Goal: Register for event/course

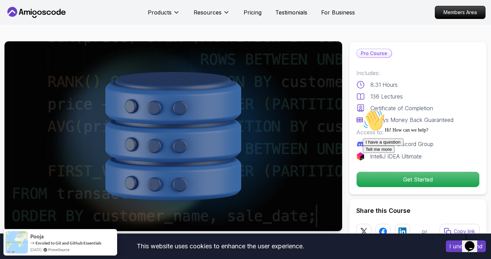
click at [372, 133] on div "Hi! How can we help?" at bounding box center [425, 121] width 124 height 23
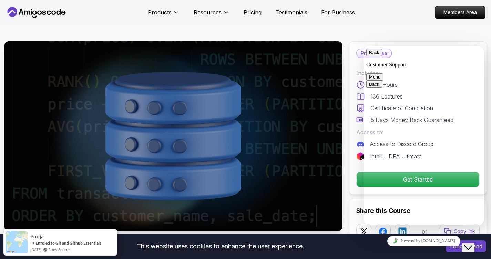
click at [374, 54] on button "Back" at bounding box center [374, 52] width 16 height 7
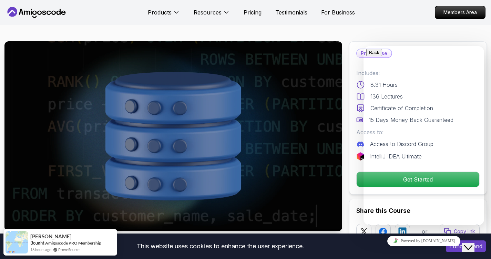
click at [470, 244] on icon "Close Chat This icon closes the chat window." at bounding box center [468, 248] width 8 height 8
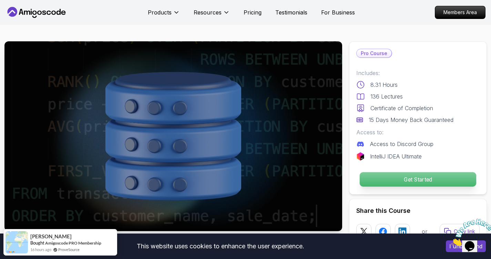
click at [406, 178] on p "Get Started" at bounding box center [418, 179] width 117 height 14
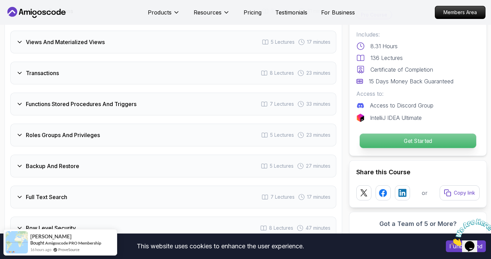
scroll to position [1817, 0]
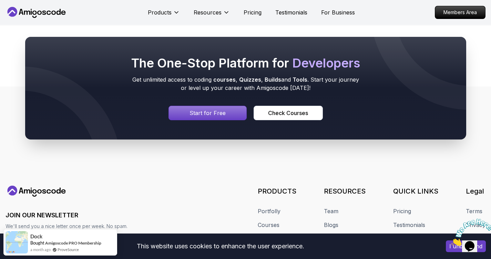
scroll to position [2835, 0]
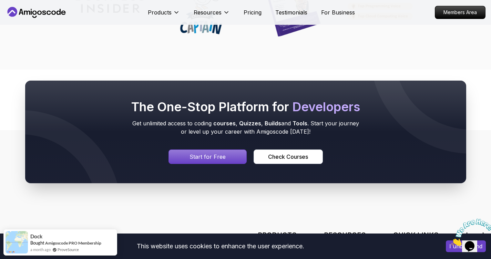
click at [221, 159] on p "Start for Free" at bounding box center [208, 157] width 36 height 8
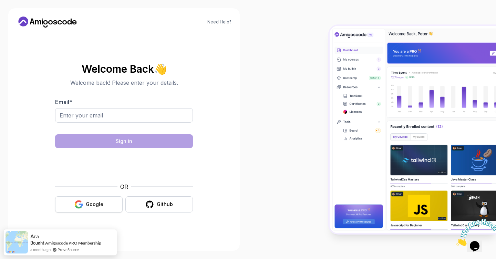
click at [90, 201] on button "Google" at bounding box center [89, 204] width 68 height 16
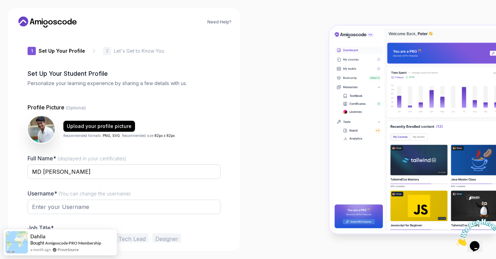
type input "dynamictiger83e9d"
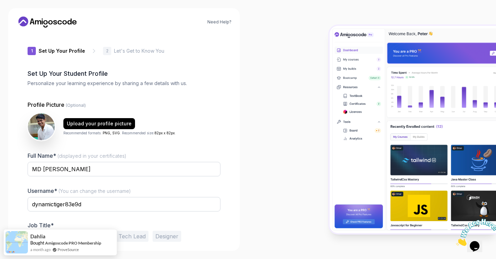
scroll to position [28, 0]
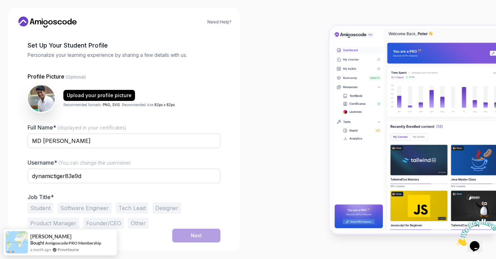
click at [37, 206] on button "Student" at bounding box center [41, 208] width 26 height 11
click at [81, 207] on button "Software Engineer" at bounding box center [85, 208] width 54 height 11
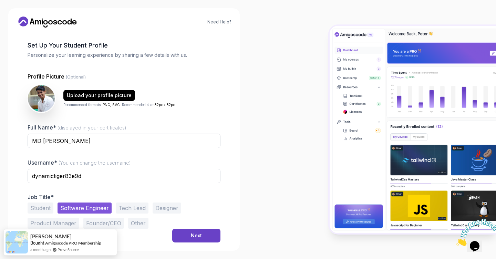
click at [137, 209] on button "Tech Lead" at bounding box center [132, 208] width 33 height 11
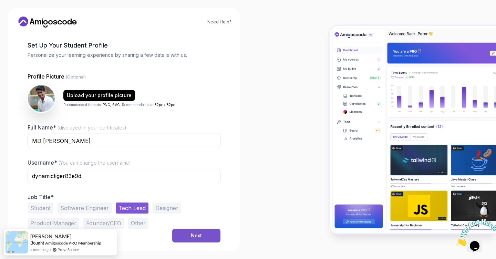
click at [190, 234] on button "Next" at bounding box center [196, 236] width 48 height 14
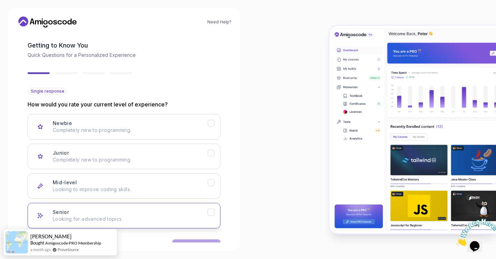
click at [112, 216] on p "Looking for advanced topics." at bounding box center [130, 219] width 155 height 7
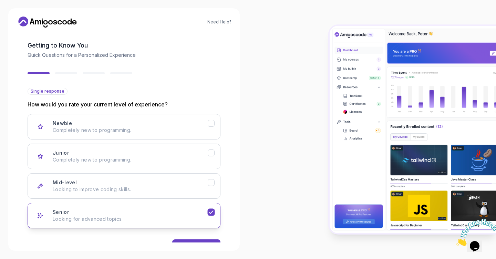
scroll to position [50, 0]
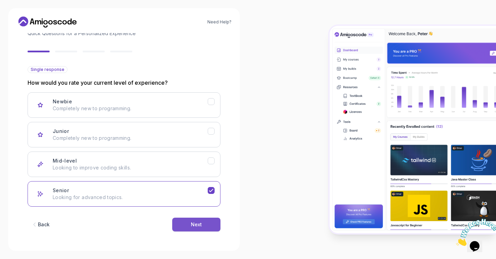
click at [188, 222] on button "Next" at bounding box center [196, 225] width 48 height 14
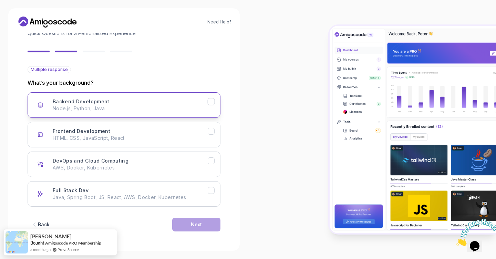
click at [181, 110] on p "Node.js, Python, Java" at bounding box center [130, 108] width 155 height 7
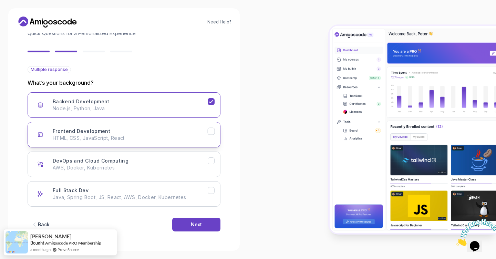
click at [176, 140] on p "HTML, CSS, JavaScript, React" at bounding box center [130, 138] width 155 height 7
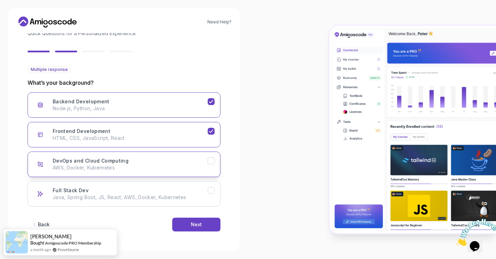
click at [168, 163] on div "DevOps and Cloud Computing AWS, Docker, Kubernetes" at bounding box center [130, 165] width 155 height 14
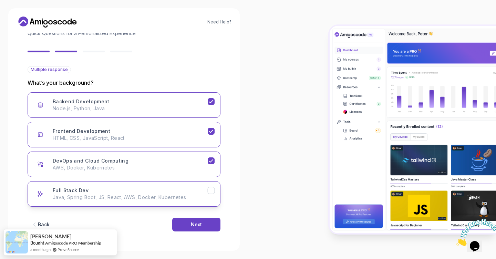
click at [166, 197] on p "Java, Spring Boot, JS, React, AWS, Docker, Kubernetes" at bounding box center [130, 197] width 155 height 7
click at [195, 230] on button "Next" at bounding box center [196, 225] width 48 height 14
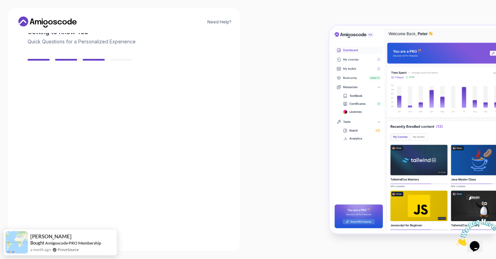
scroll to position [42, 0]
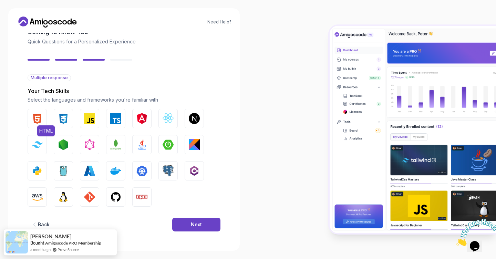
click at [39, 118] on img "button" at bounding box center [37, 118] width 11 height 11
click at [64, 121] on img "button" at bounding box center [63, 118] width 11 height 11
click at [95, 123] on img "button" at bounding box center [89, 118] width 11 height 11
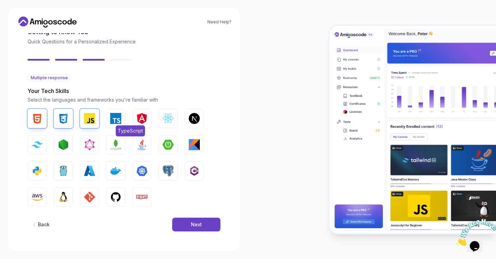
click at [120, 123] on img "button" at bounding box center [115, 118] width 11 height 11
click at [173, 124] on button "React.js" at bounding box center [168, 118] width 19 height 19
click at [203, 120] on button "Next.js" at bounding box center [194, 118] width 19 height 19
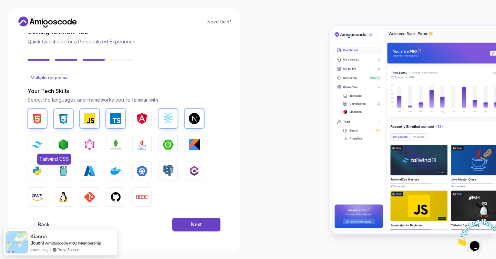
click at [37, 141] on img "button" at bounding box center [37, 144] width 11 height 7
click at [61, 141] on img "button" at bounding box center [63, 144] width 11 height 11
click at [92, 141] on img "button" at bounding box center [89, 144] width 11 height 11
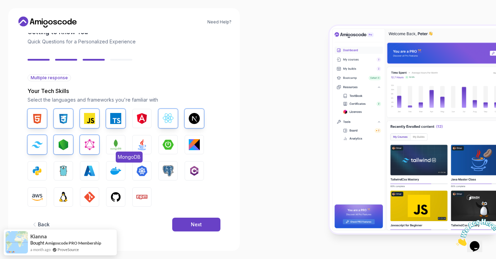
click at [117, 142] on img "button" at bounding box center [115, 144] width 11 height 11
click at [31, 171] on button "Python" at bounding box center [37, 170] width 19 height 19
click at [111, 174] on img "button" at bounding box center [115, 170] width 11 height 11
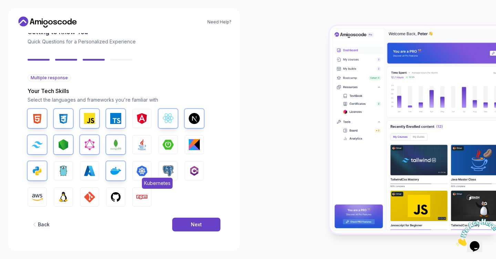
click at [137, 169] on img "button" at bounding box center [142, 170] width 11 height 11
click at [172, 168] on img "button" at bounding box center [168, 170] width 11 height 11
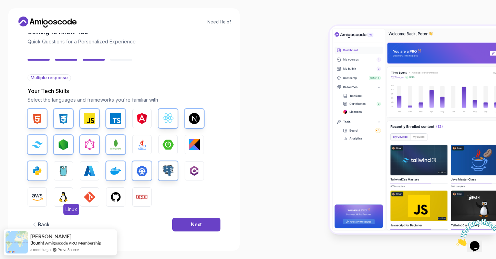
click at [70, 197] on button "Linux" at bounding box center [63, 197] width 19 height 19
click at [34, 201] on img "button" at bounding box center [37, 197] width 11 height 11
click at [91, 196] on img "button" at bounding box center [89, 197] width 11 height 11
click at [120, 197] on img "button" at bounding box center [115, 197] width 11 height 11
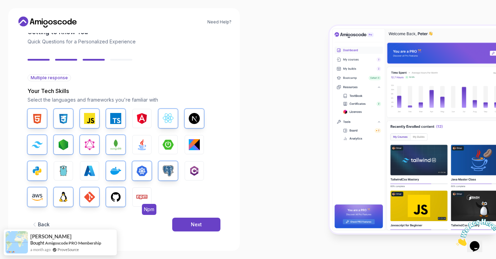
click at [142, 197] on img "button" at bounding box center [142, 197] width 11 height 11
click at [196, 224] on div "Next" at bounding box center [196, 224] width 11 height 7
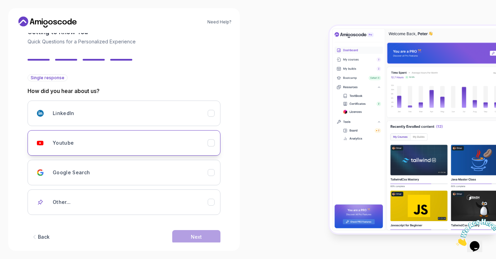
click at [166, 146] on div "Youtube" at bounding box center [130, 143] width 155 height 14
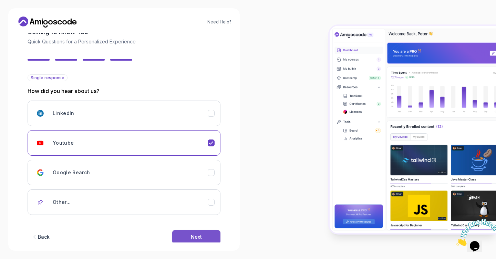
click at [198, 236] on div "Next" at bounding box center [196, 237] width 11 height 7
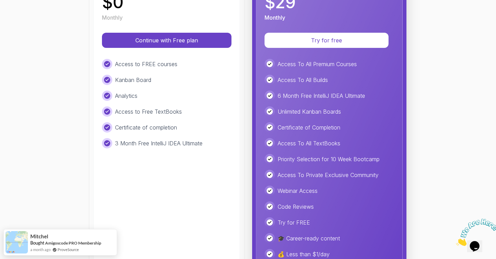
scroll to position [148, 0]
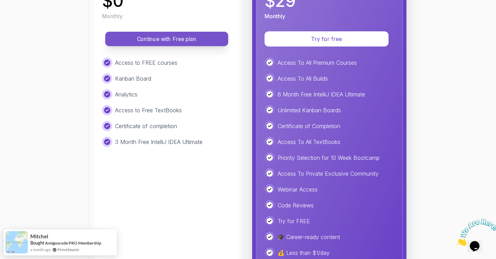
click at [141, 37] on p "Continue with Free plan" at bounding box center [167, 39] width 108 height 8
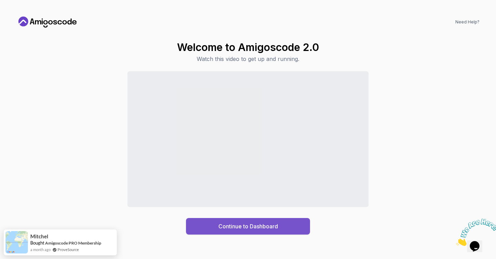
click at [234, 228] on div "Continue to Dashboard" at bounding box center [249, 226] width 60 height 8
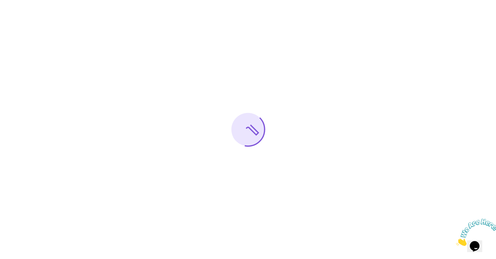
click at [456, 241] on icon "Close" at bounding box center [456, 244] width 0 height 6
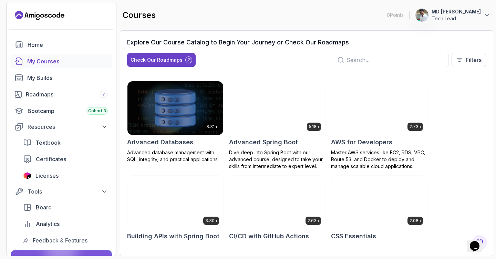
click at [176, 111] on img at bounding box center [175, 108] width 101 height 56
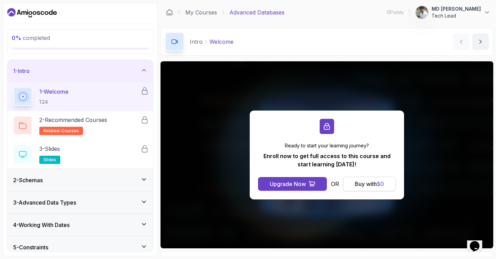
click at [374, 185] on div "Buy with $ 0" at bounding box center [369, 184] width 29 height 8
click at [384, 185] on span "$ 0" at bounding box center [380, 184] width 7 height 7
click at [362, 185] on div "Buy with $ 0" at bounding box center [369, 184] width 29 height 8
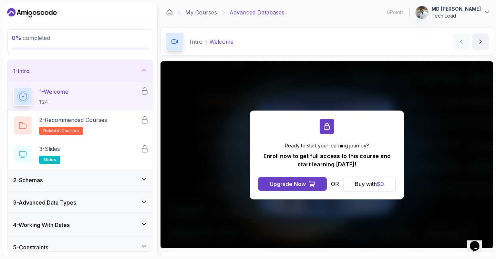
click at [362, 185] on div "Buy with $ 0" at bounding box center [369, 184] width 29 height 8
click at [116, 176] on div "2 - Schemas" at bounding box center [80, 180] width 134 height 8
